Goal: Find specific page/section: Find specific page/section

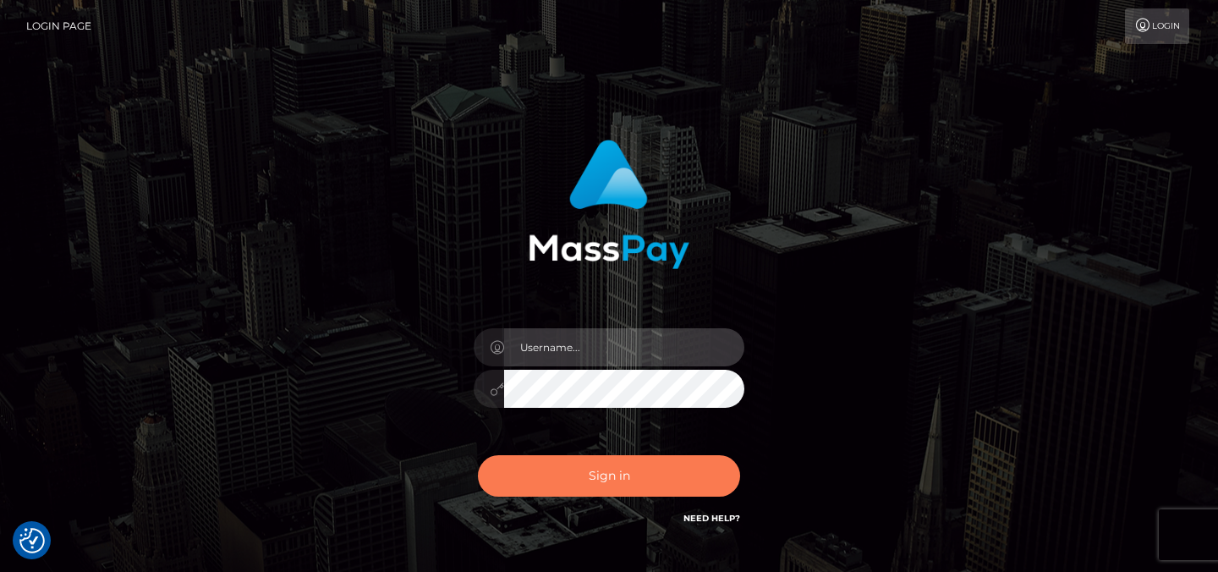
type input "Sefina.nvisionu"
click at [606, 484] on button "Sign in" at bounding box center [609, 475] width 262 height 41
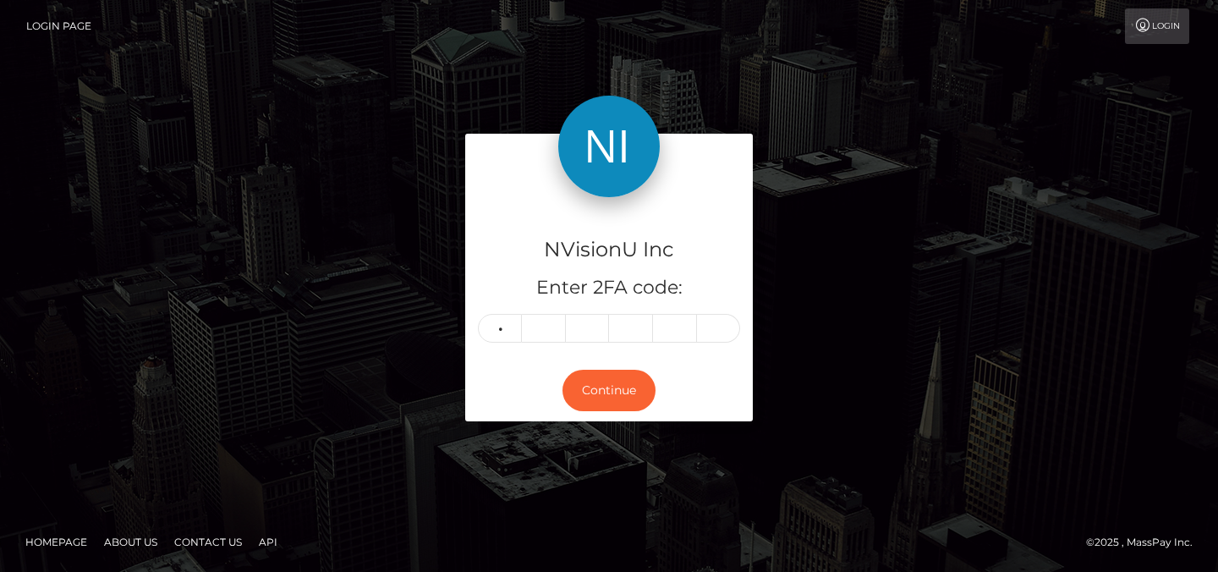
type input "2"
type input "0"
type input "4"
type input "3"
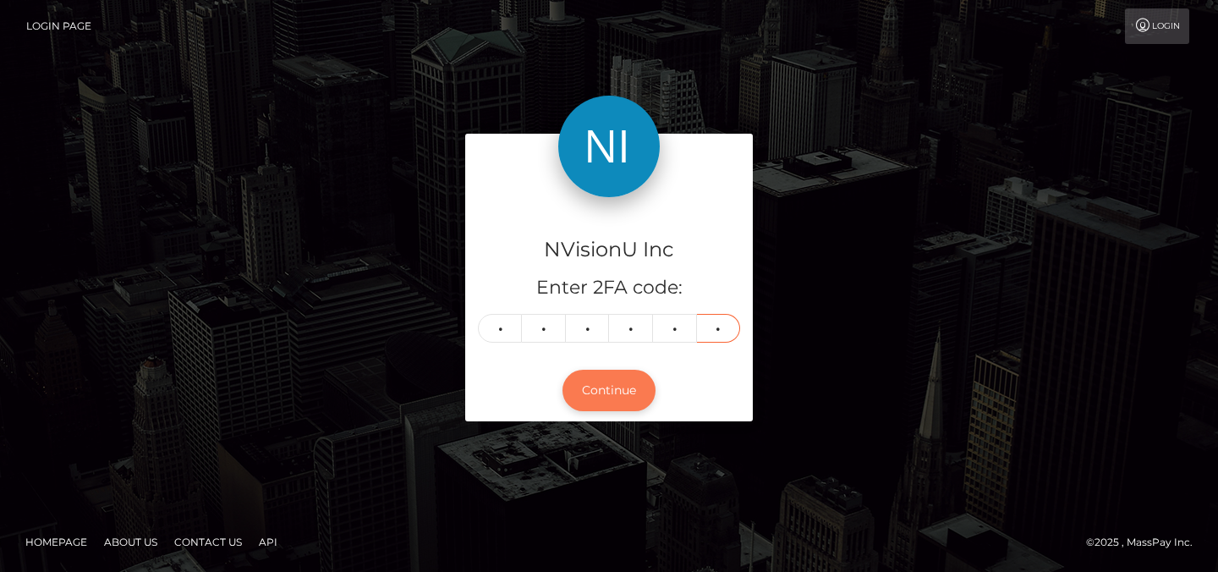
type input "5"
click at [601, 394] on button "Continue" at bounding box center [608, 390] width 93 height 41
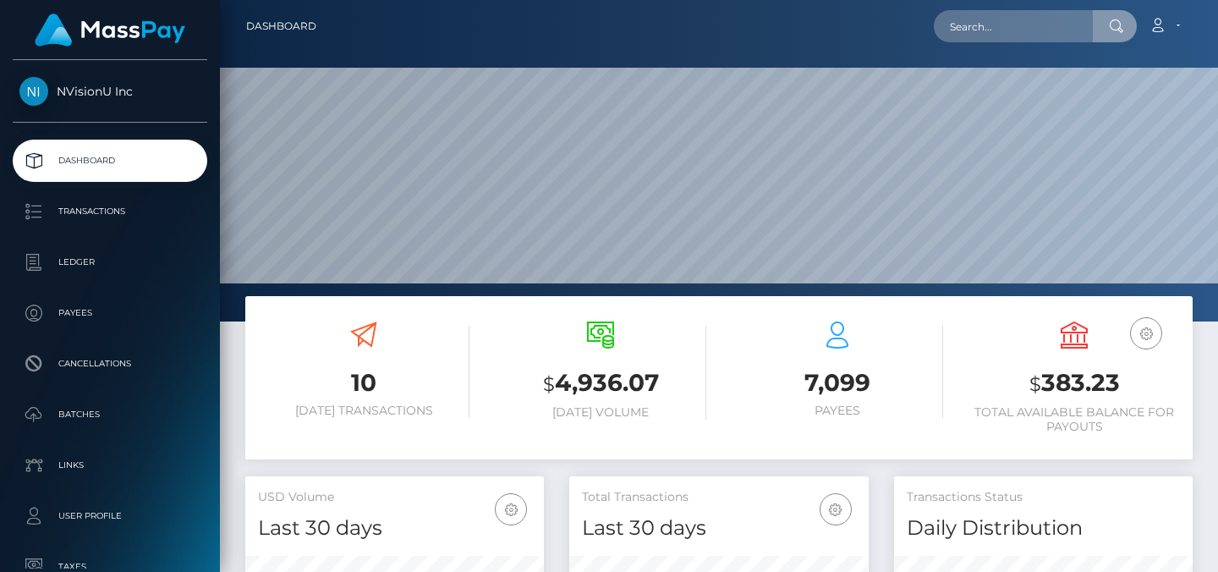
scroll to position [300, 299]
type input "1092373"
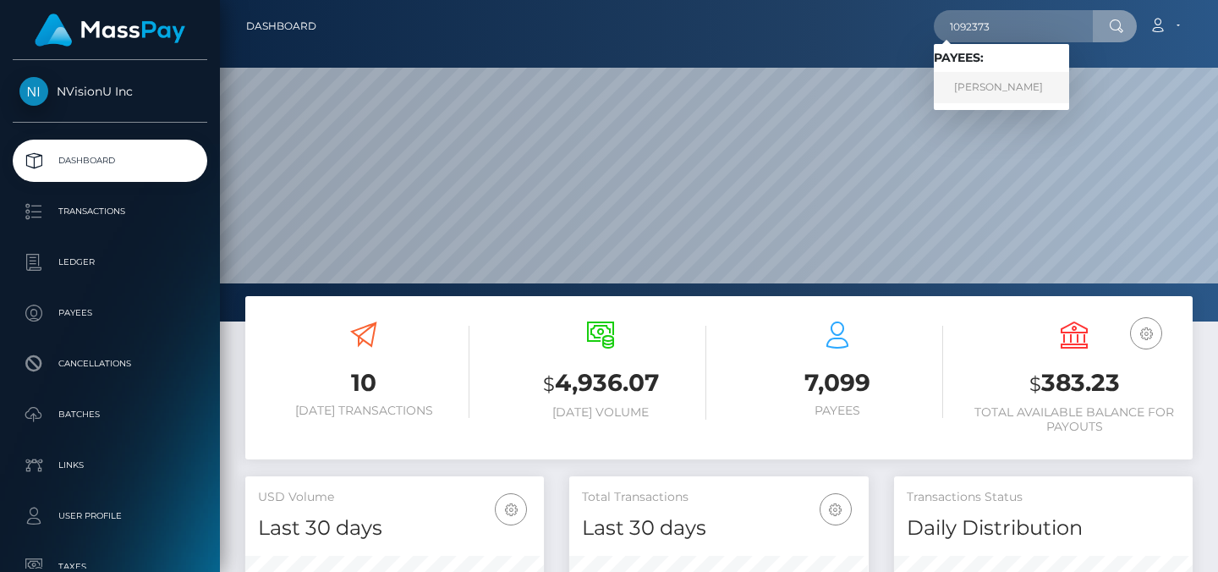
click at [1001, 92] on link "Miriam Gomez" at bounding box center [1001, 87] width 135 height 31
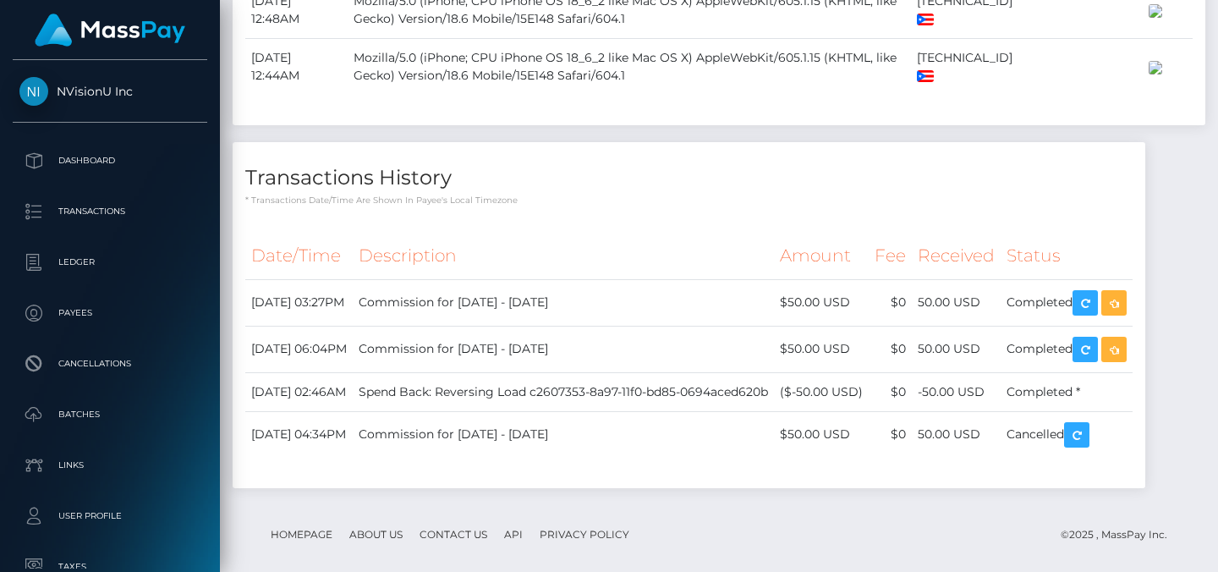
scroll to position [1435, 0]
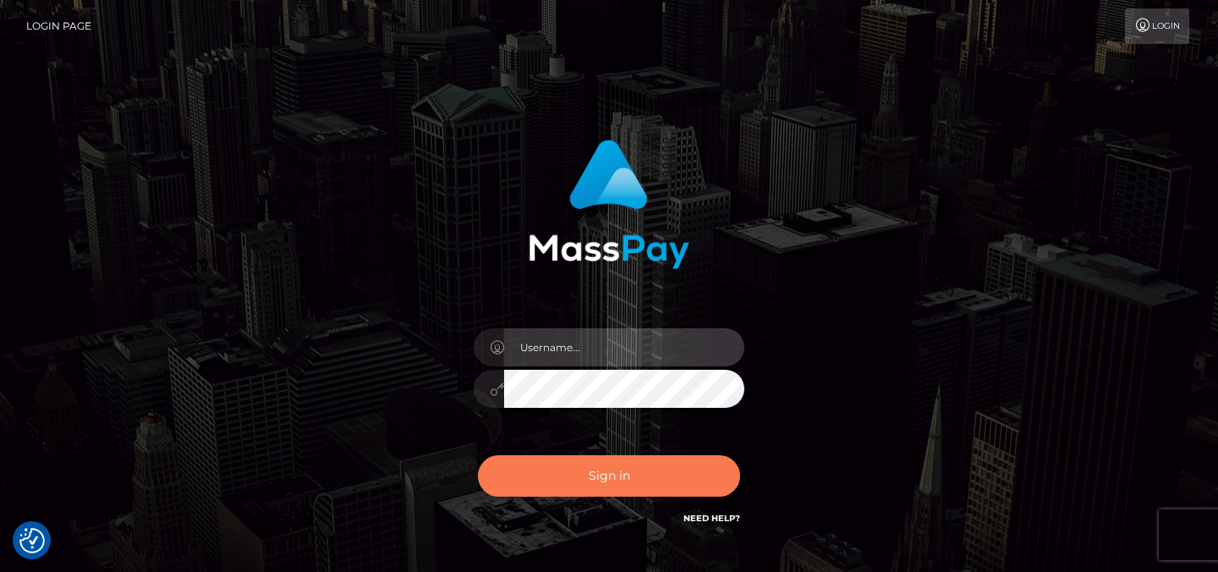
type input "Sefina.nvisionu"
click at [601, 480] on button "Sign in" at bounding box center [609, 475] width 262 height 41
type input "Sefina.nvisionu"
click at [601, 480] on button "Sign in" at bounding box center [609, 475] width 262 height 41
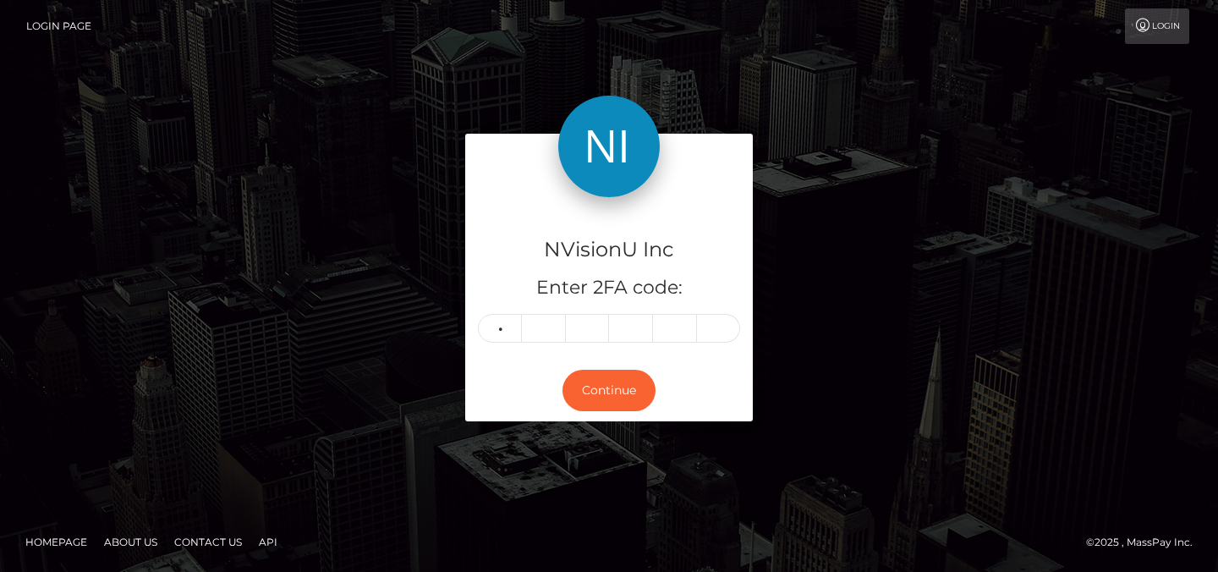
type input "3"
type input "5"
type input "8"
type input "4"
type input "8"
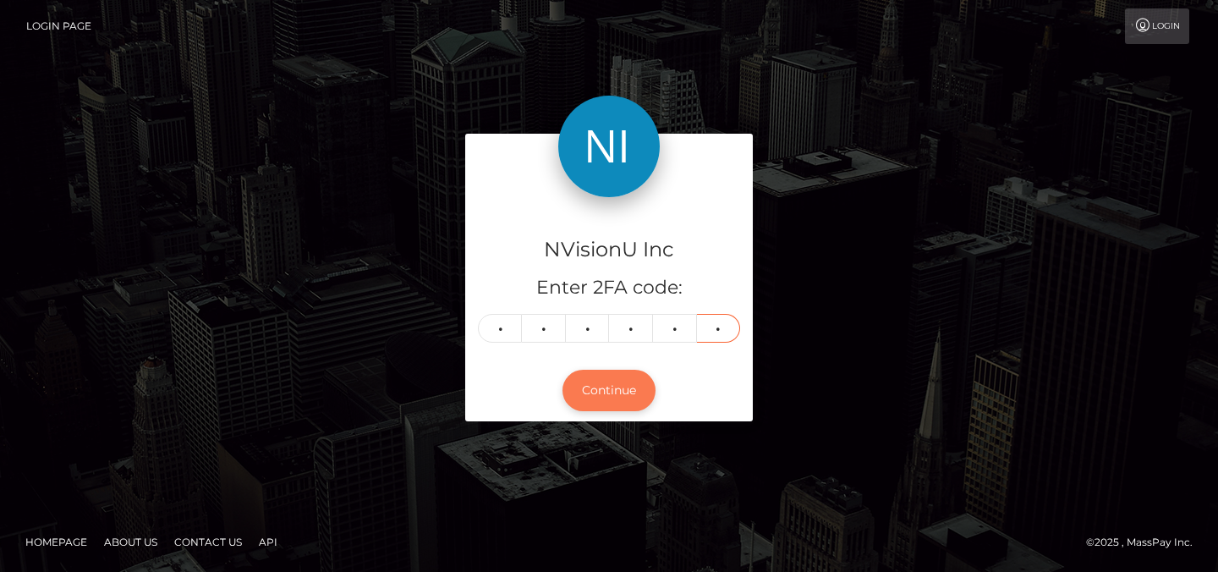
type input "8"
click at [597, 401] on button "Continue" at bounding box center [608, 390] width 93 height 41
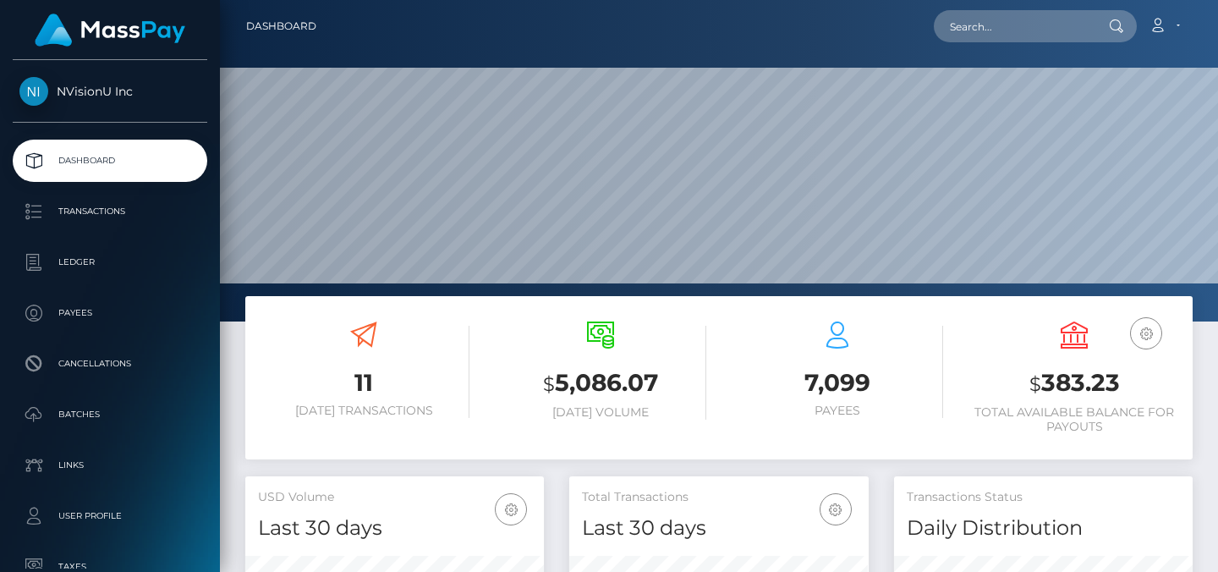
scroll to position [300, 299]
click at [1031, 31] on input "text" at bounding box center [1013, 26] width 159 height 32
paste input "1090517"
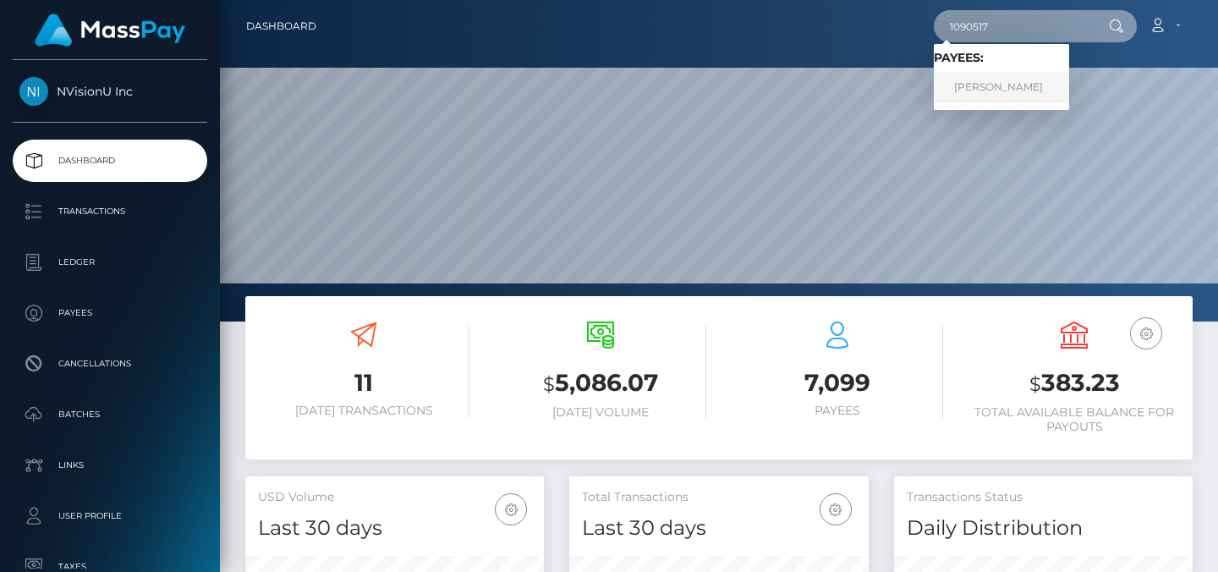
type input "1090517"
click at [1010, 92] on link "[PERSON_NAME]" at bounding box center [1001, 87] width 135 height 31
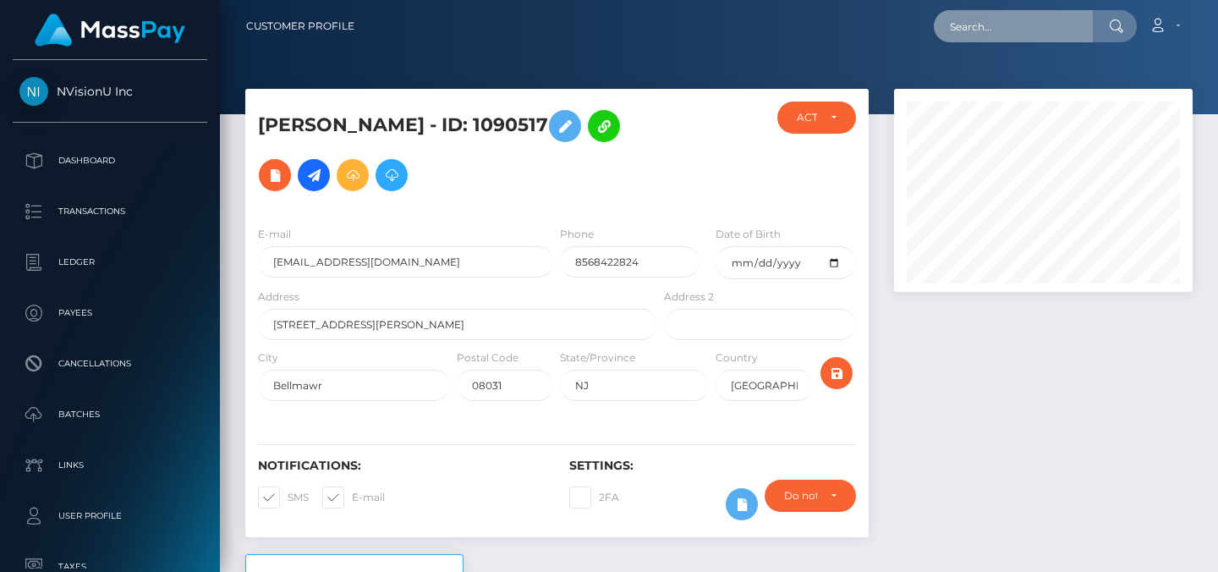
click at [985, 30] on input "text" at bounding box center [1013, 26] width 159 height 32
paste input "[EMAIL_ADDRESS][PERSON_NAME][DOMAIN_NAME]"
click at [491, 121] on h5 "[PERSON_NAME] - ID: 1090517" at bounding box center [453, 150] width 390 height 98
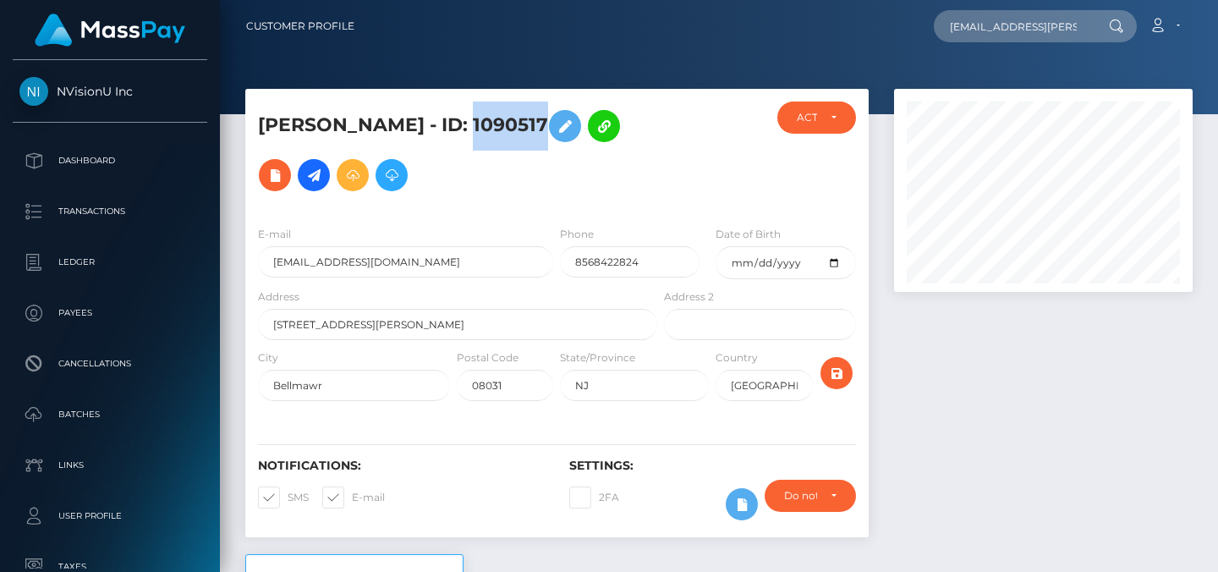
click at [491, 121] on h5 "[PERSON_NAME] - ID: 1090517" at bounding box center [453, 150] width 390 height 98
copy h5 "1090517"
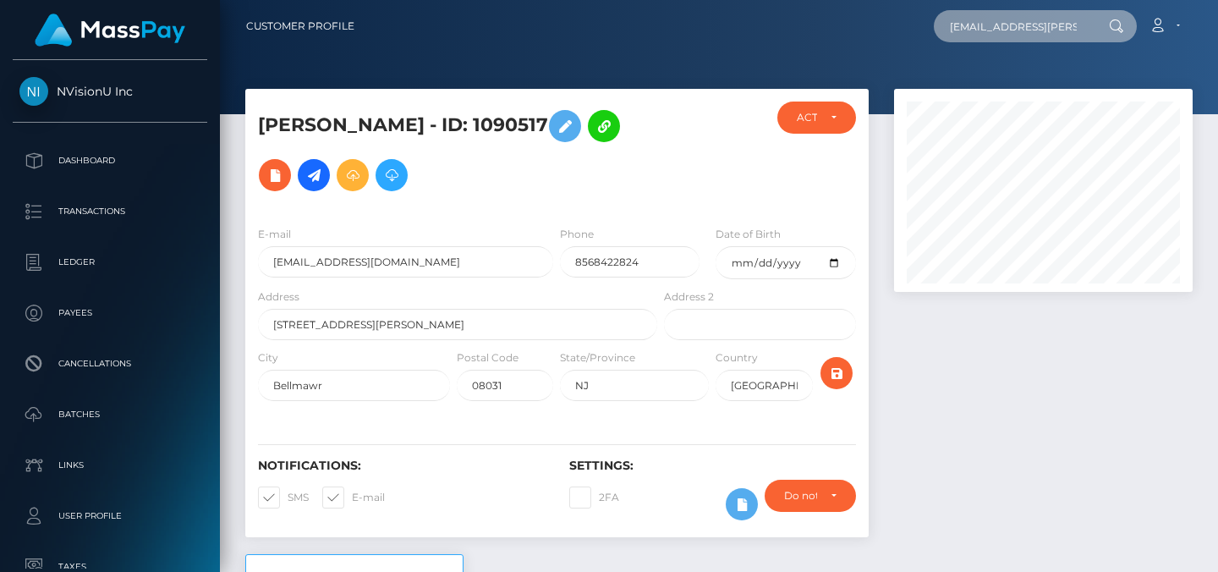
drag, startPoint x: 1090, startPoint y: 29, endPoint x: 889, endPoint y: 34, distance: 201.4
click at [889, 35] on div "kenia5.moreno@gmail.com Loading... Loading... Account Edit Profile" at bounding box center [780, 26] width 824 height 36
type input "kenia5.moreno@gmail.co"
drag, startPoint x: 1087, startPoint y: 27, endPoint x: 944, endPoint y: 25, distance: 143.0
click at [944, 25] on div "kenia5.moreno@gmail.co Loading... Loading... Account Edit Profile" at bounding box center [780, 26] width 824 height 36
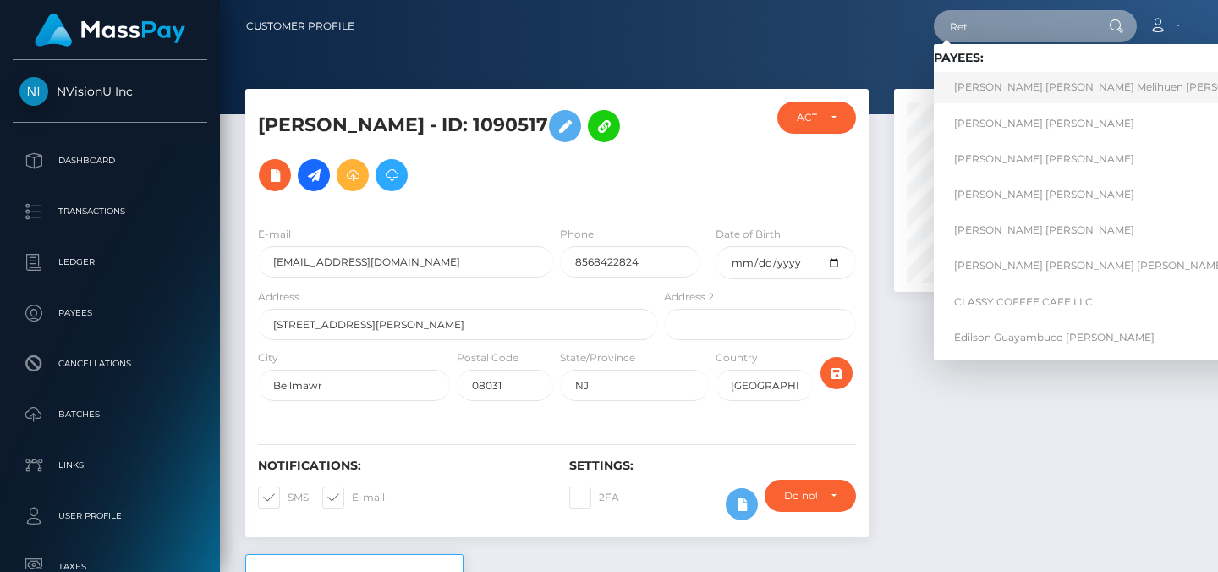
paste input "1090517"
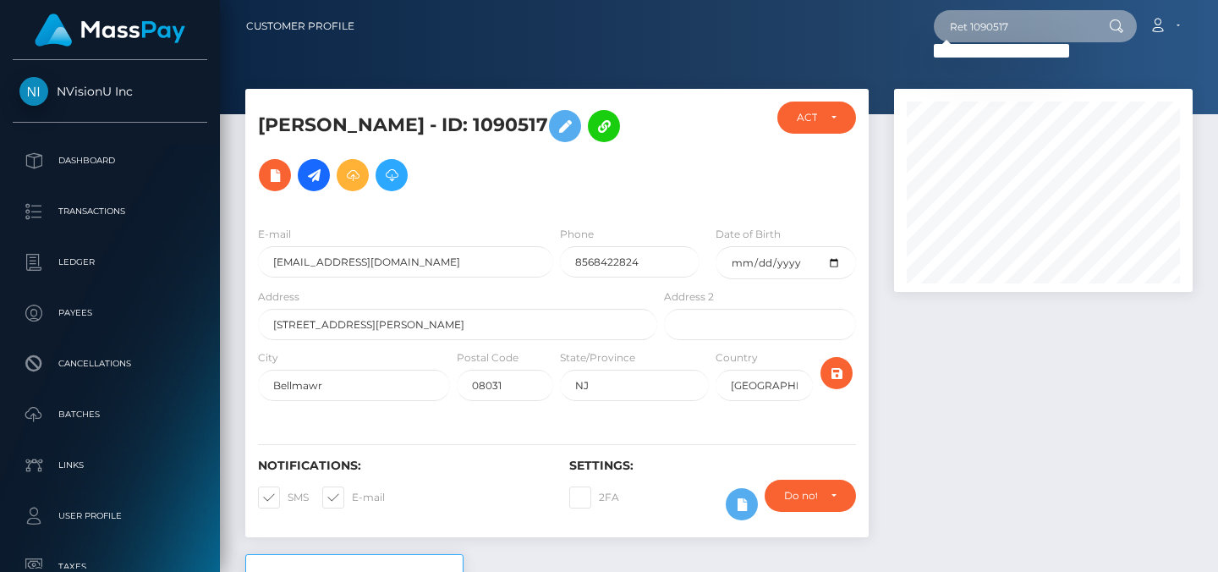
click at [983, 32] on input "Ret 1090517" at bounding box center [1013, 26] width 159 height 32
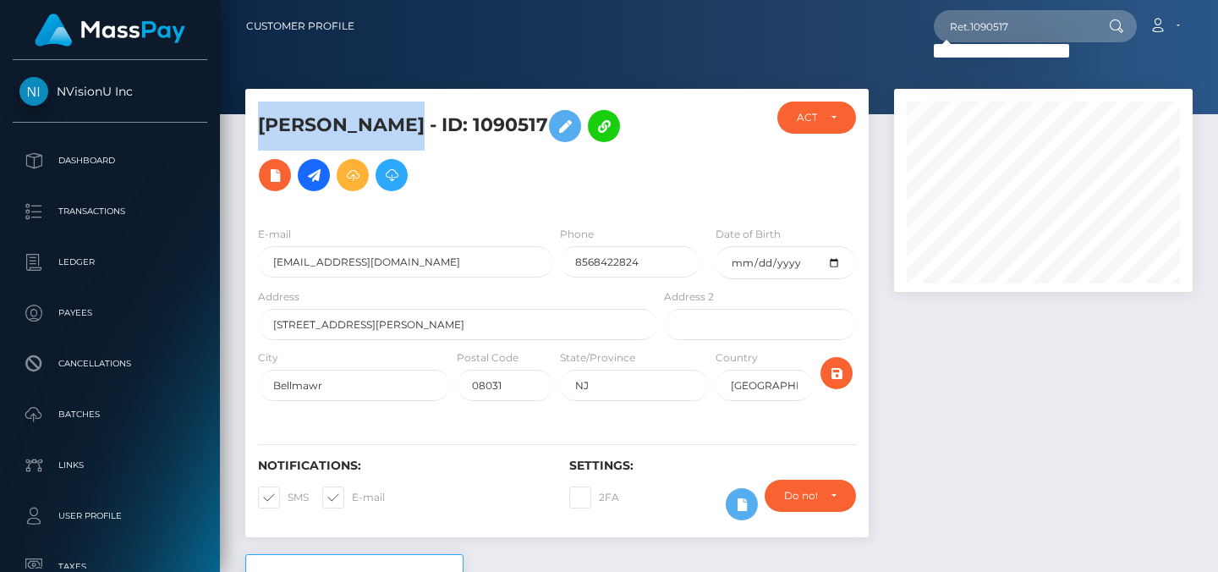
drag, startPoint x: 392, startPoint y: 123, endPoint x: 252, endPoint y: 118, distance: 139.7
click at [252, 122] on div "Kenia Moreno - ID: 1090517" at bounding box center [452, 156] width 415 height 111
copy h5 "Kenia Moreno"
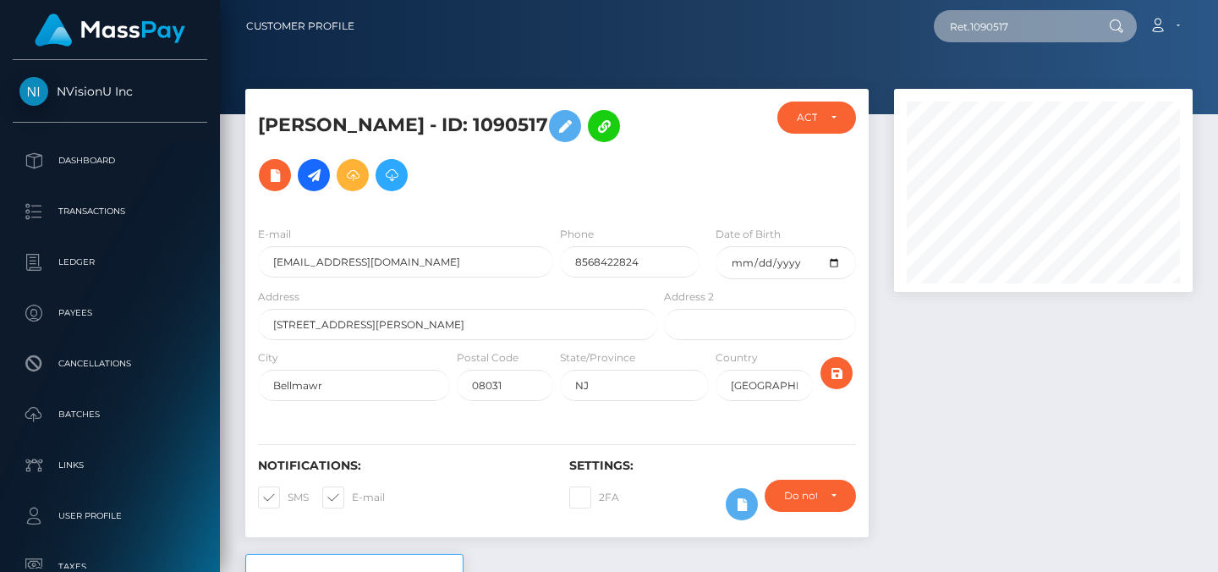
drag, startPoint x: 1027, startPoint y: 30, endPoint x: 920, endPoint y: 20, distance: 107.1
click at [920, 23] on div "Ret.1090517 Loading... Loading... Account Edit Profile Logout" at bounding box center [780, 26] width 824 height 36
paste input "Kenia Moreno"
drag, startPoint x: 1040, startPoint y: 28, endPoint x: 974, endPoint y: 14, distance: 67.5
click at [974, 14] on input "Kenia Moreno RET" at bounding box center [1013, 26] width 159 height 32
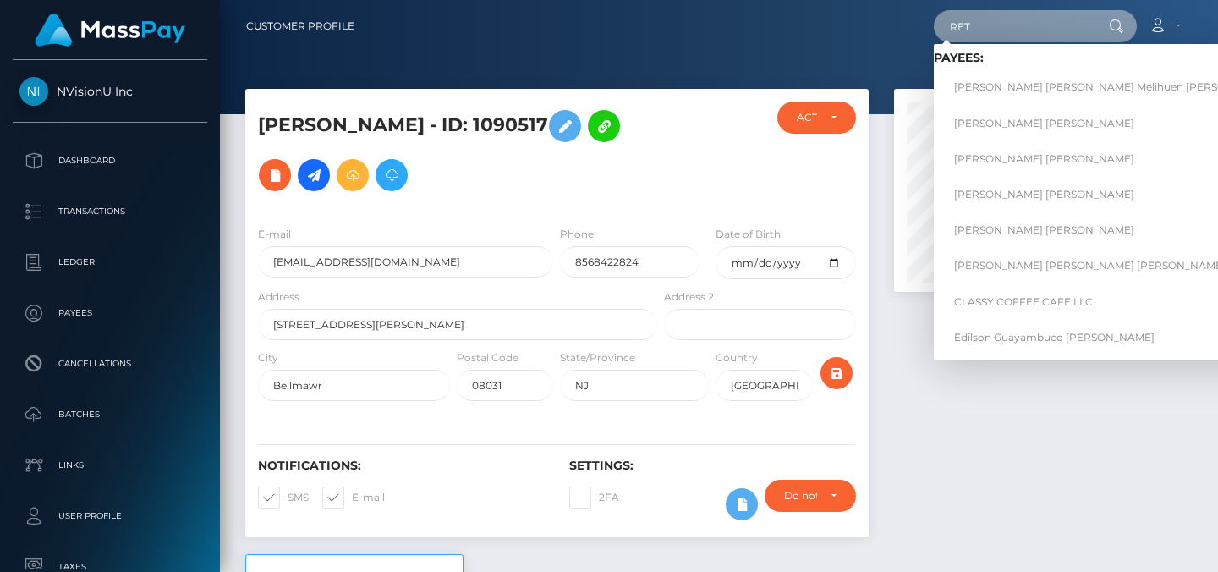
click at [1023, 32] on input "RET" at bounding box center [1013, 26] width 159 height 32
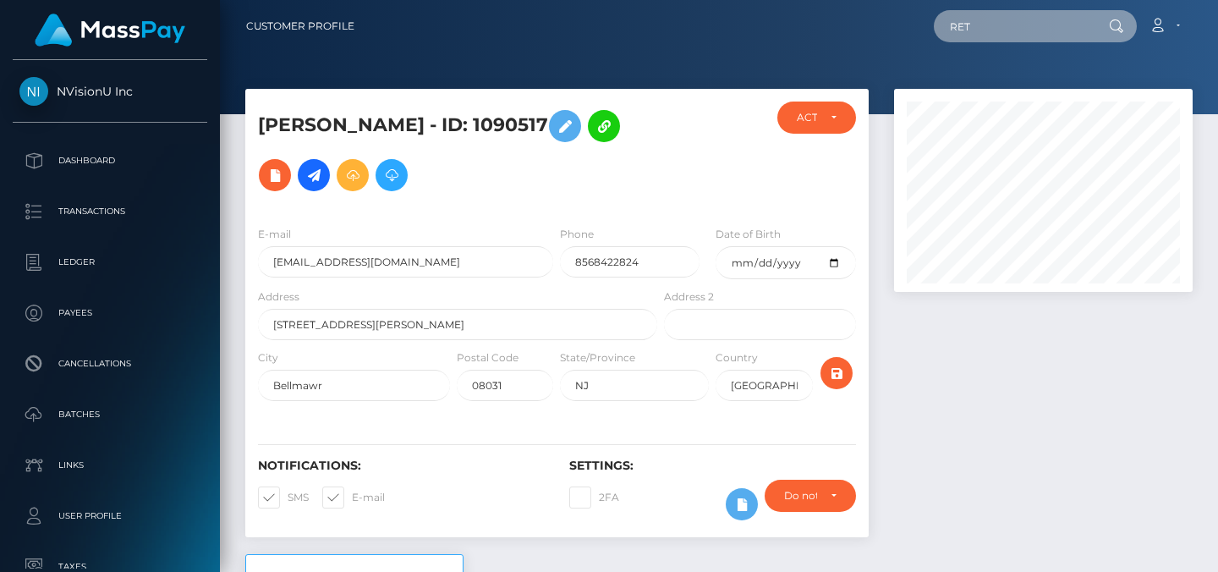
click at [973, 30] on input "RET" at bounding box center [1013, 26] width 159 height 32
click at [959, 29] on input "RET" at bounding box center [1013, 26] width 159 height 32
click at [998, 19] on input "RET" at bounding box center [1013, 26] width 159 height 32
click at [997, 30] on input "RET" at bounding box center [1013, 26] width 159 height 32
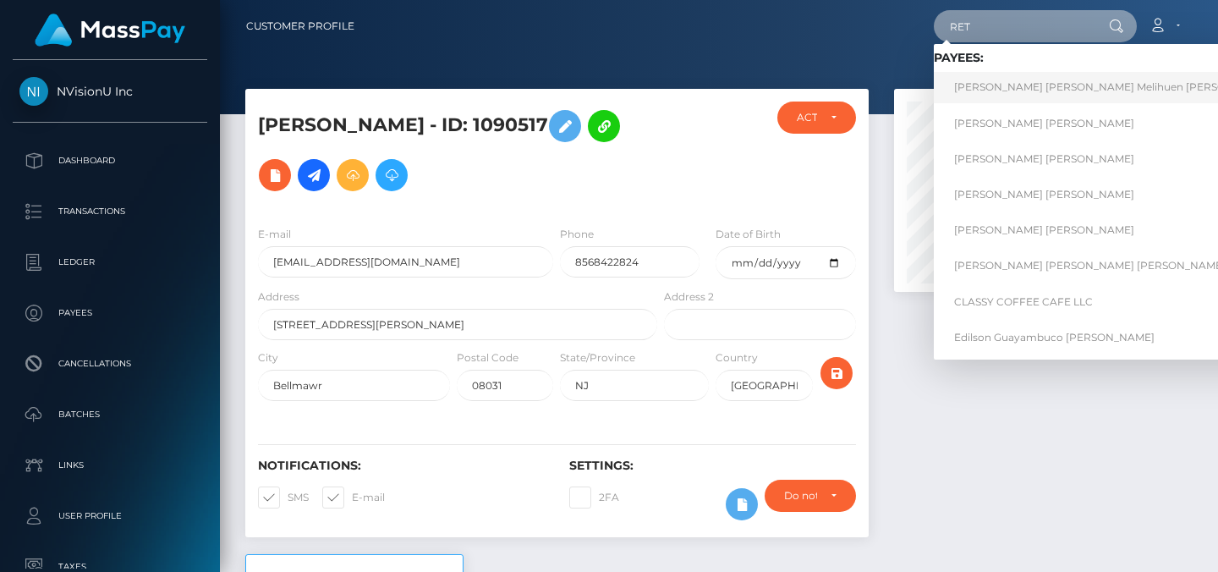
type input "RET"
click at [998, 91] on link "Miriam Eliana Melihuen Canete RET" at bounding box center [1114, 87] width 361 height 31
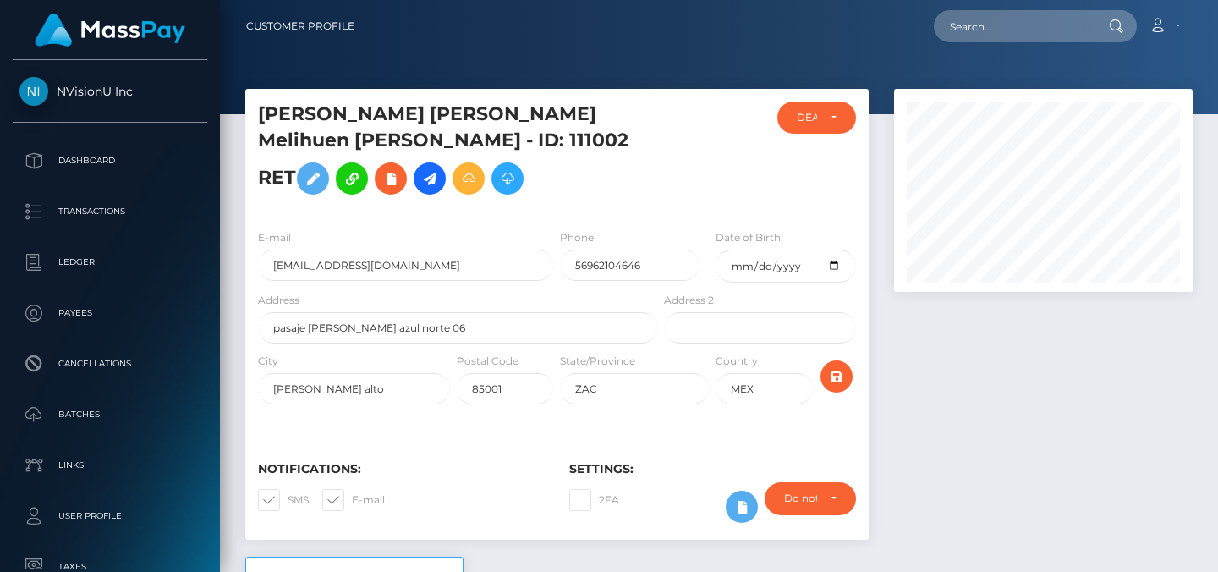
scroll to position [203, 299]
click at [1024, 32] on input "text" at bounding box center [1013, 26] width 159 height 32
paste input "1090517"
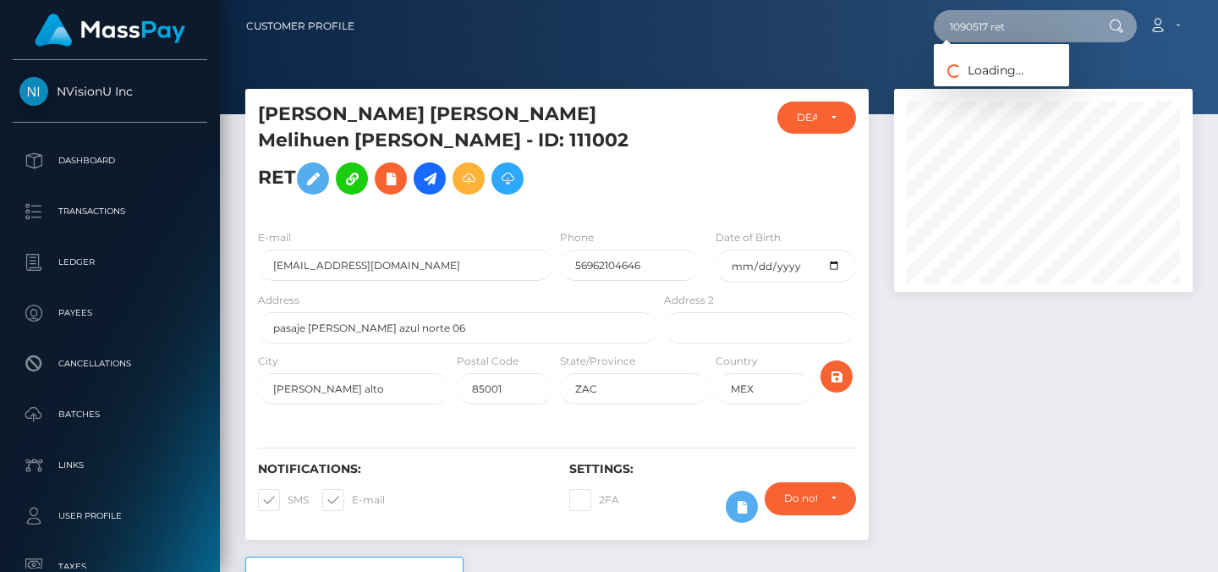
type input "1090517 ret"
